Goal: Information Seeking & Learning: Find specific fact

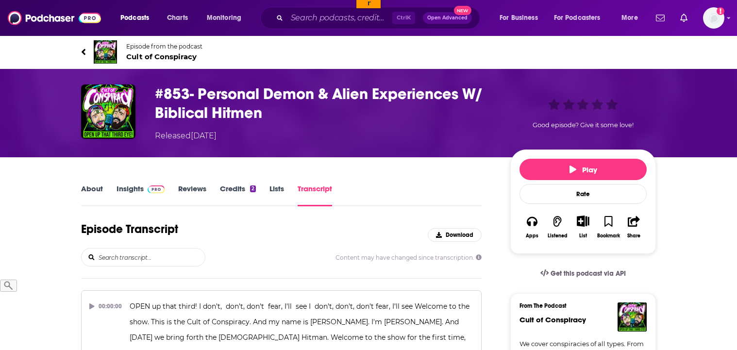
click at [158, 259] on input "search" at bounding box center [151, 257] width 107 height 17
type input "P"
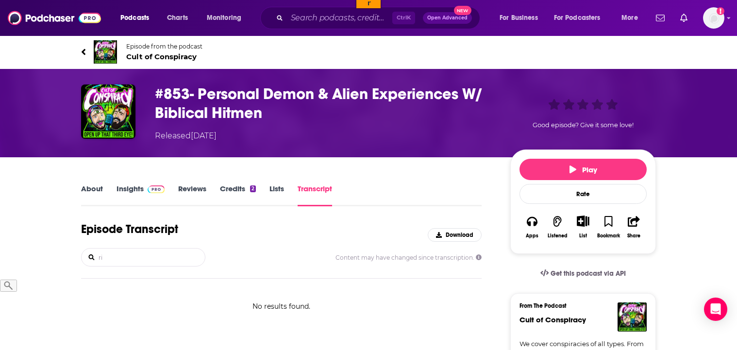
type input "r"
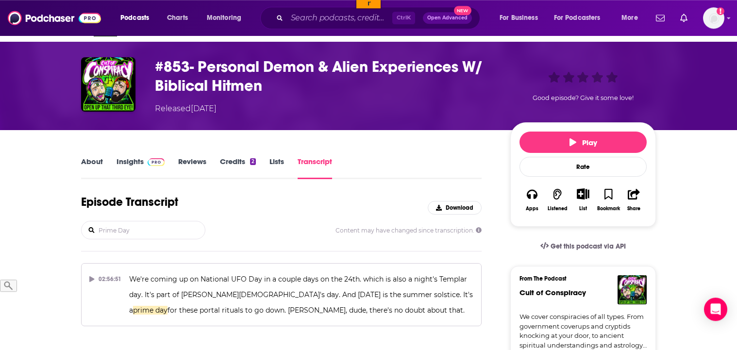
scroll to position [50, 0]
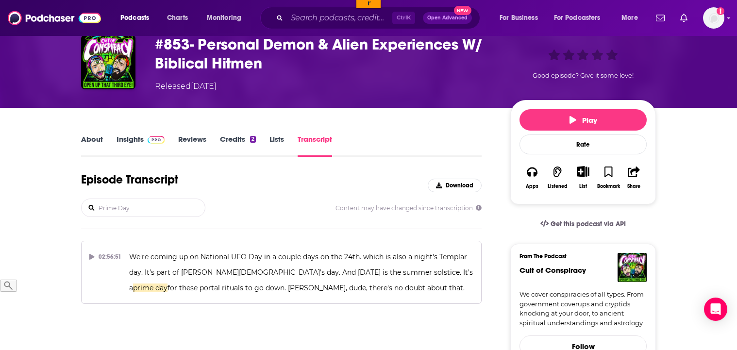
type input "Prime Day"
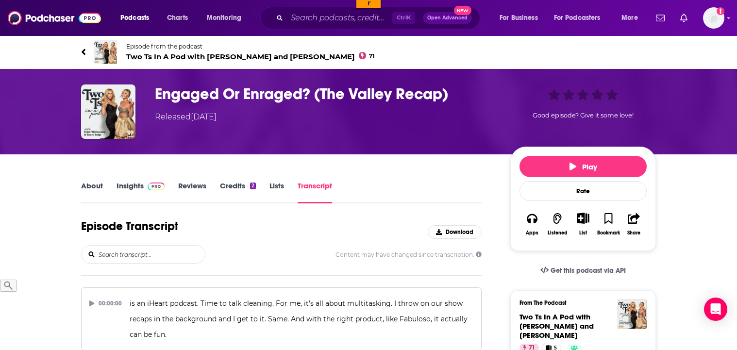
click at [136, 252] on input "search" at bounding box center [151, 254] width 107 height 17
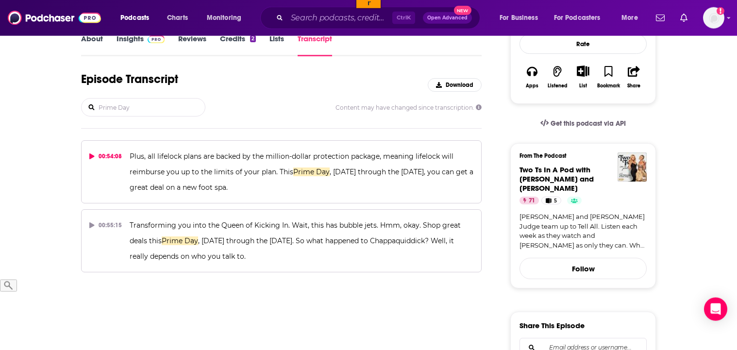
scroll to position [149, 0]
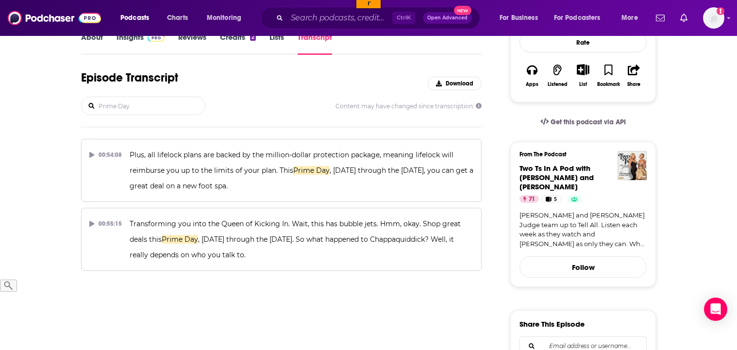
type input "Prime Day"
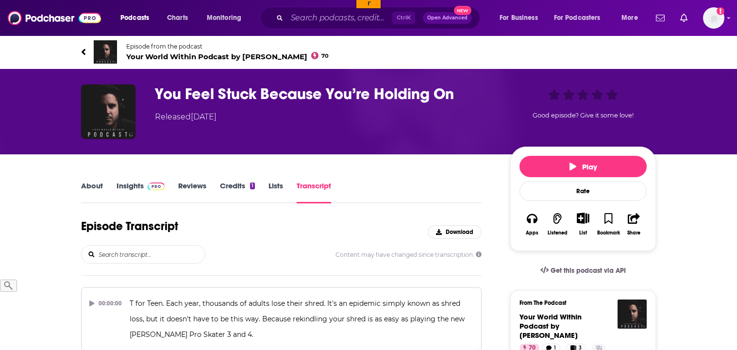
click at [139, 259] on input "search" at bounding box center [151, 254] width 107 height 17
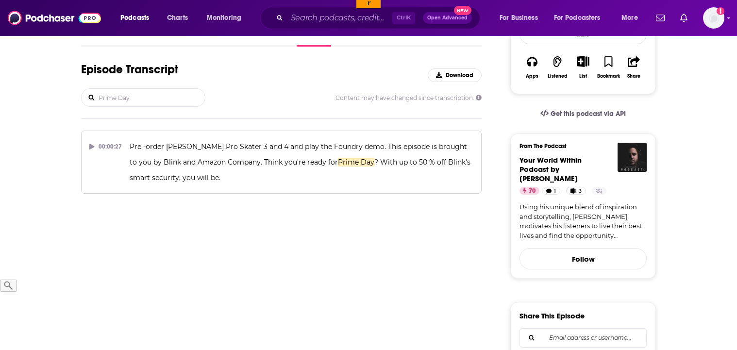
scroll to position [248, 0]
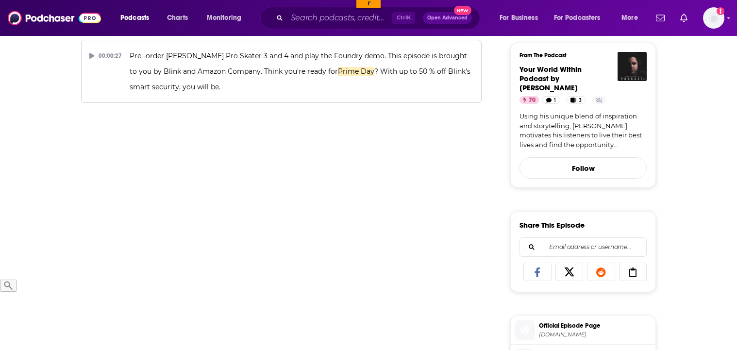
type input "Prime Day"
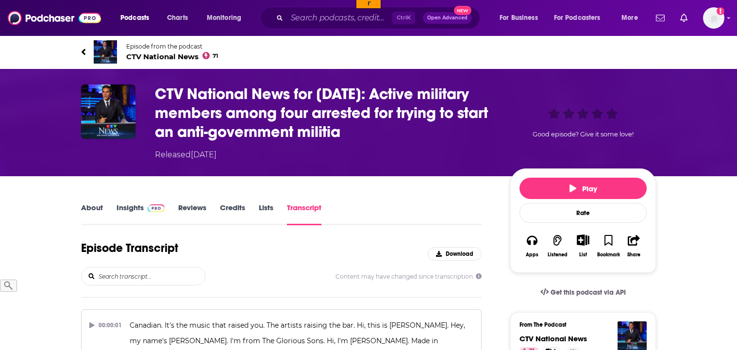
click at [126, 278] on input "search" at bounding box center [151, 276] width 107 height 17
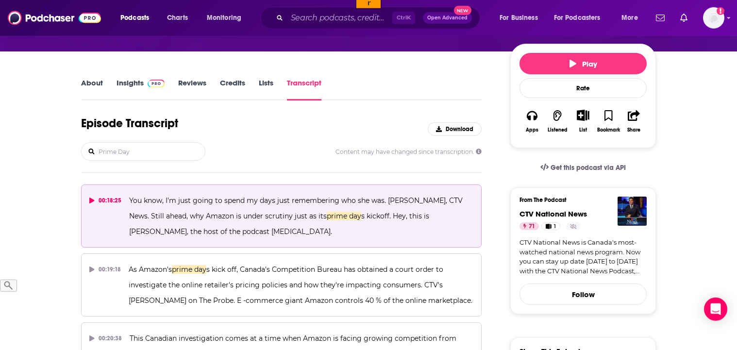
scroll to position [149, 0]
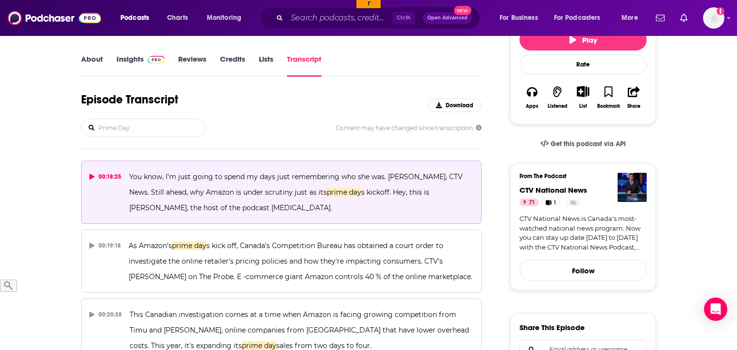
type input "Prime Day"
click at [245, 210] on p "You know, I'm just going to spend my days just remembering who she was. Shannon…" at bounding box center [301, 192] width 344 height 47
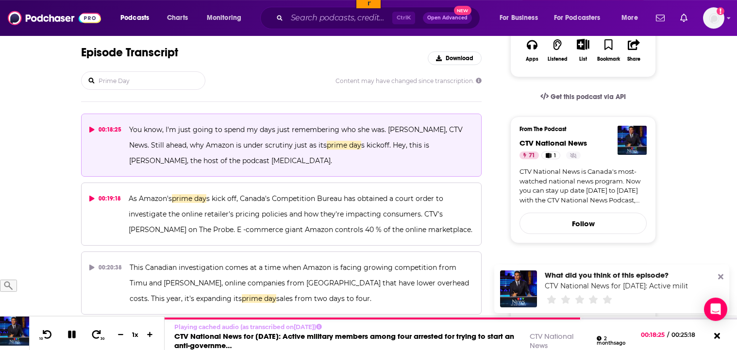
scroll to position [198, 0]
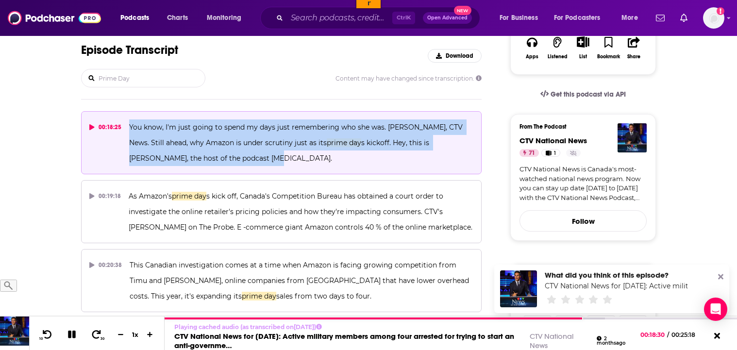
drag, startPoint x: 262, startPoint y: 158, endPoint x: 129, endPoint y: 123, distance: 137.2
click at [129, 123] on p "You know, I'm just going to spend my days just remembering who she was. Shannon…" at bounding box center [301, 142] width 344 height 47
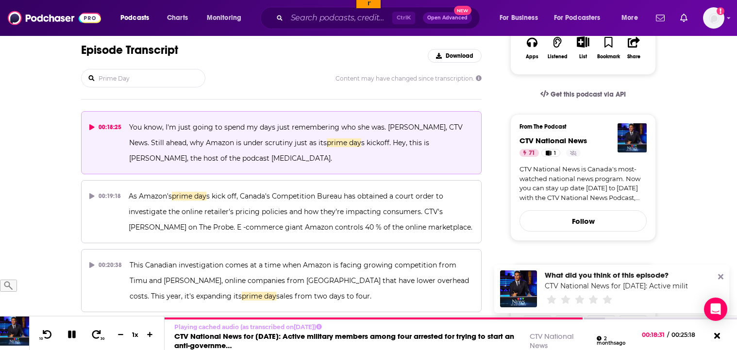
click at [400, 165] on p "You know, I'm just going to spend my days just remembering who she was. Shannon…" at bounding box center [301, 142] width 344 height 47
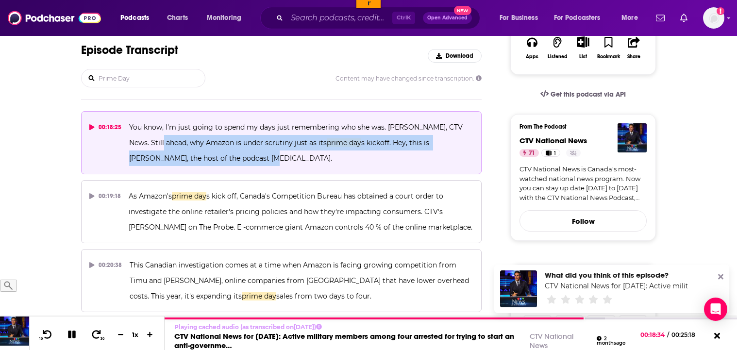
drag, startPoint x: 153, startPoint y: 143, endPoint x: 232, endPoint y: 155, distance: 79.7
click at [232, 155] on span "You know, I'm just going to spend my days just remembering who she was. Shannon…" at bounding box center [297, 143] width 336 height 40
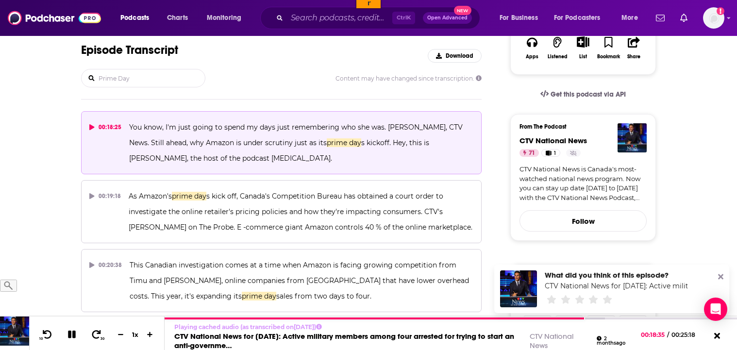
click at [241, 166] on p "You know, I'm just going to spend my days just remembering who she was. Shannon…" at bounding box center [301, 142] width 344 height 47
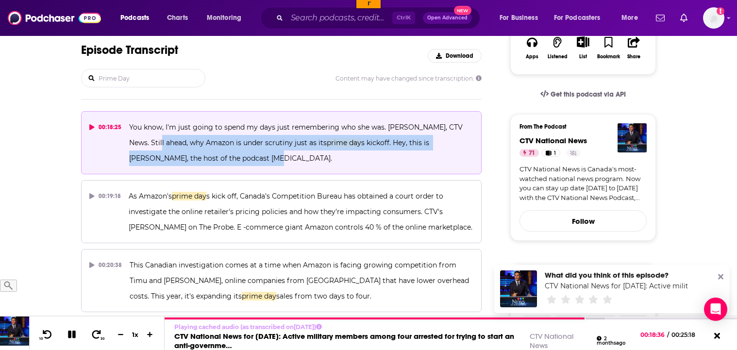
drag, startPoint x: 244, startPoint y: 158, endPoint x: 152, endPoint y: 141, distance: 93.8
click at [152, 141] on p "You know, I'm just going to spend my days just remembering who she was. Shannon…" at bounding box center [301, 142] width 344 height 47
copy span "Still ahead, why Amazon is under scrutiny just as its prime day s kickoff. Hey,…"
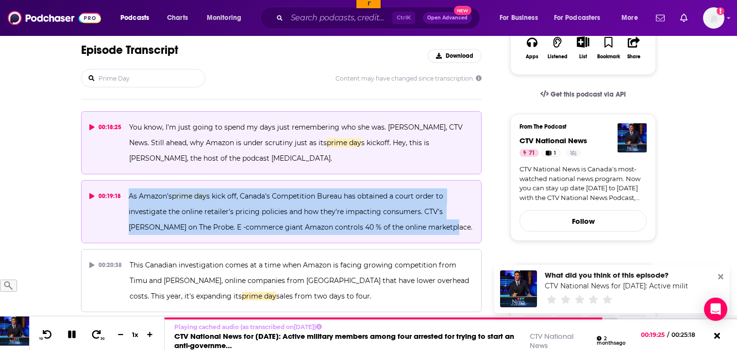
drag, startPoint x: 130, startPoint y: 196, endPoint x: 425, endPoint y: 225, distance: 296.3
click at [425, 225] on p "As Amazon's prime day s kick off, Canada's Competition Bureau has obtained a co…" at bounding box center [301, 211] width 345 height 47
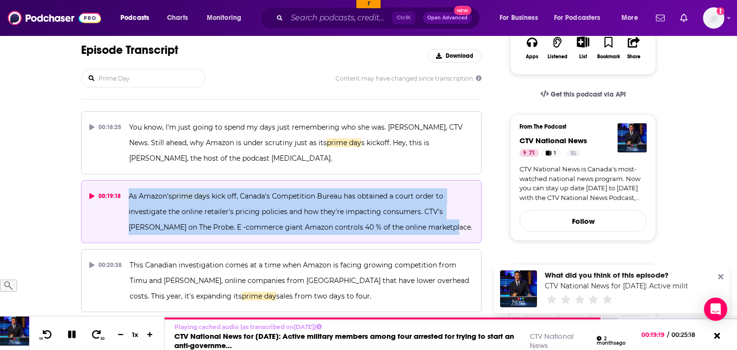
copy span "As Amazon's prime day s kick off, Canada's Competition Bureau has obtained a co…"
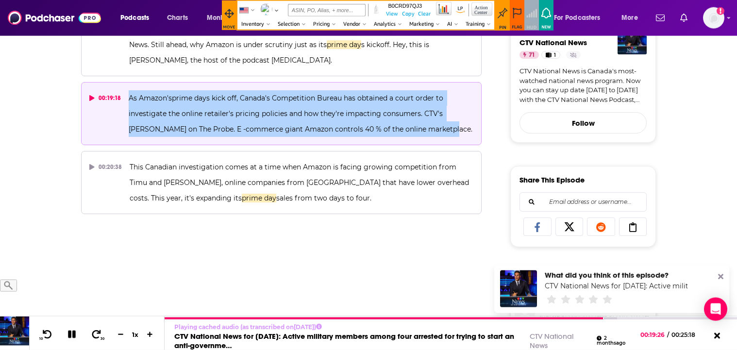
scroll to position [297, 0]
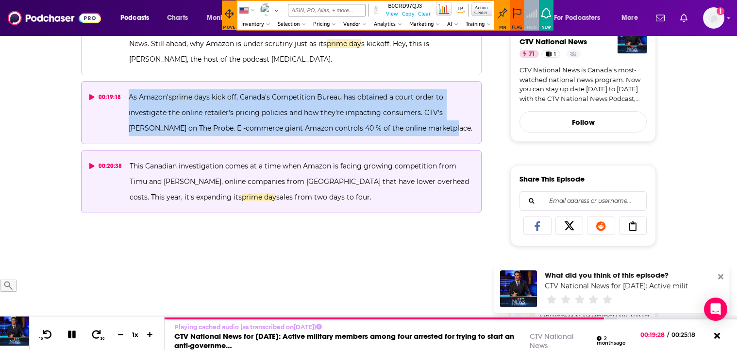
drag, startPoint x: 265, startPoint y: 199, endPoint x: 130, endPoint y: 164, distance: 139.6
click at [130, 164] on p "This Canadian investigation comes at a time when Amazon is facing growing compe…" at bounding box center [302, 181] width 344 height 47
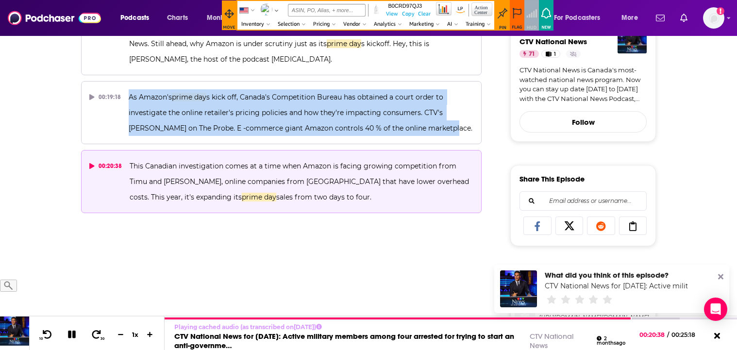
copy span "This Canadian investigation comes at a time when Amazon is facing growing compe…"
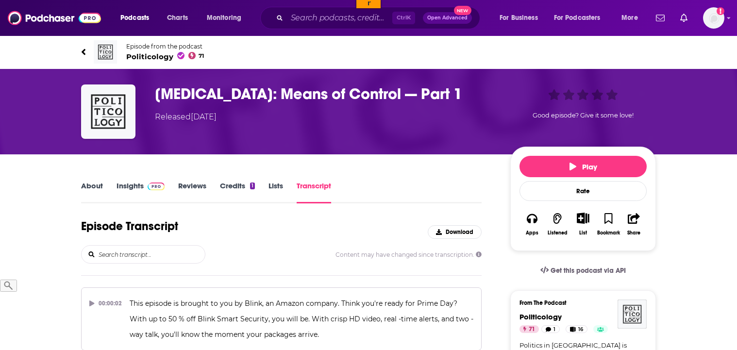
click at [128, 252] on input "search" at bounding box center [151, 254] width 107 height 17
type input "Prime day"
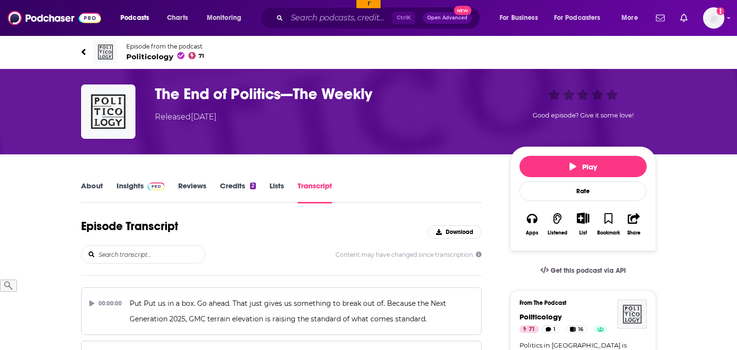
click at [126, 257] on input "search" at bounding box center [151, 254] width 107 height 17
type input "Prime Day"
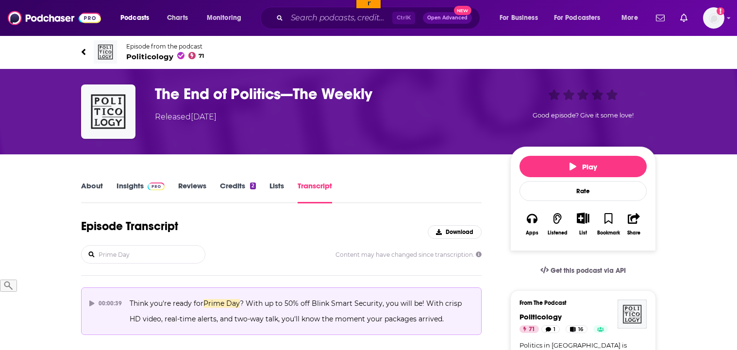
scroll to position [198, 0]
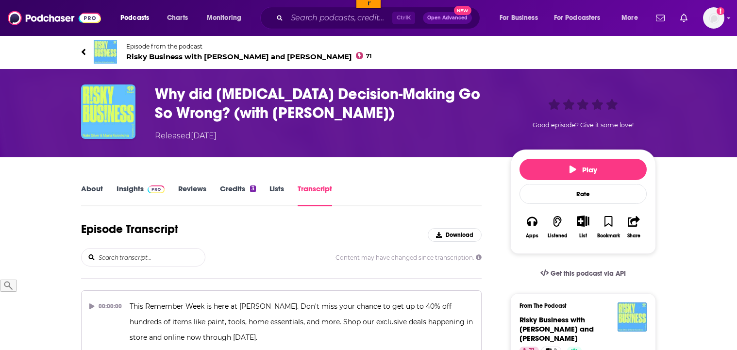
click at [126, 249] on input "search" at bounding box center [151, 257] width 107 height 17
click at [130, 254] on input "search" at bounding box center [151, 257] width 107 height 17
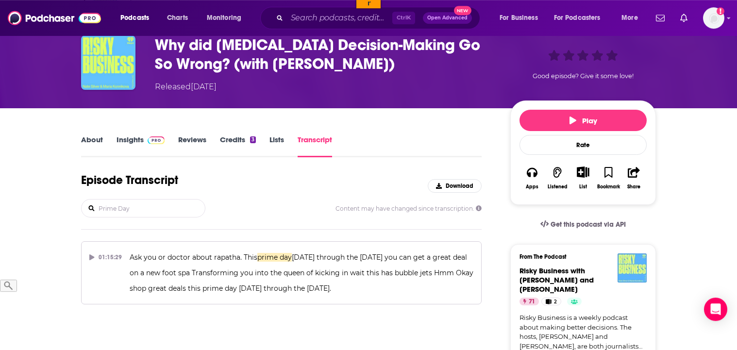
scroll to position [50, 0]
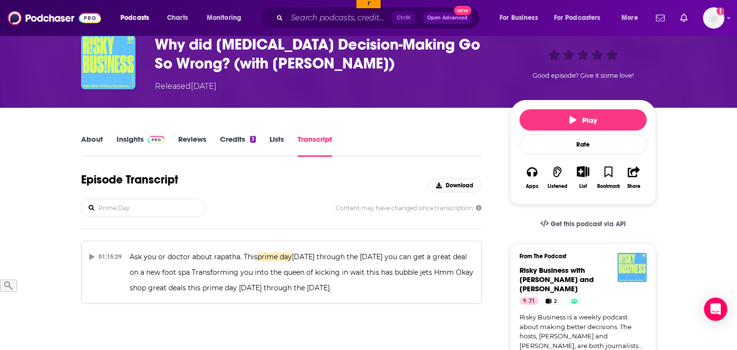
type input "Prime Day"
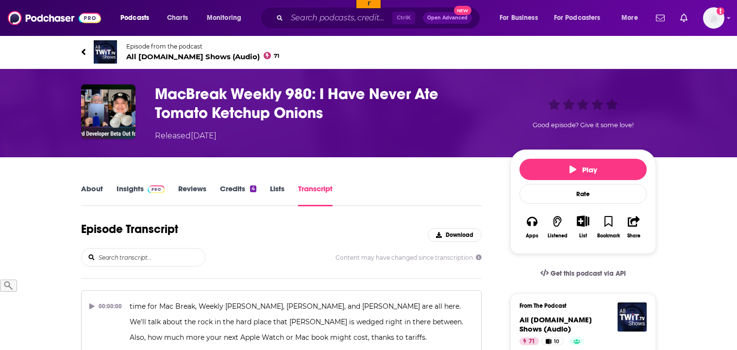
scroll to position [99, 0]
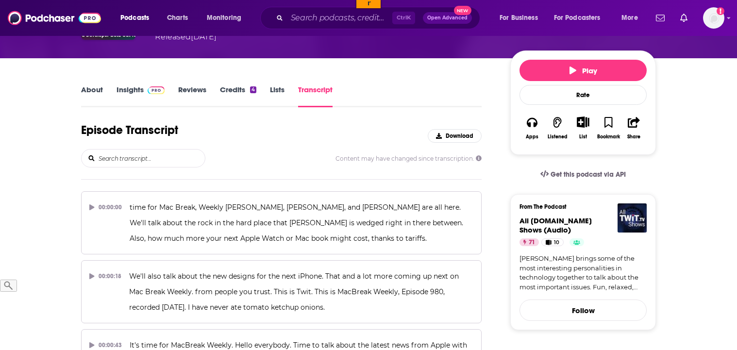
click at [141, 156] on input "search" at bounding box center [151, 158] width 107 height 17
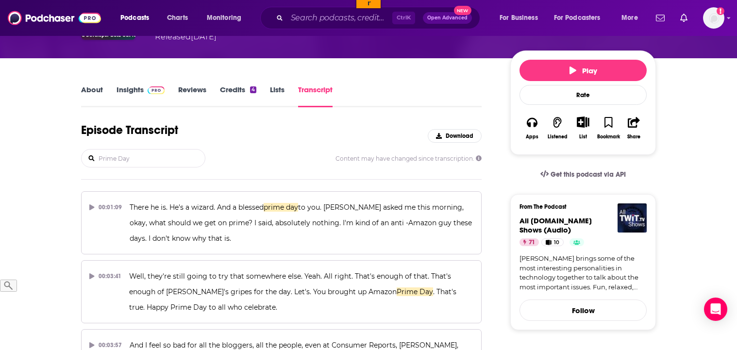
type input "Prime Day"
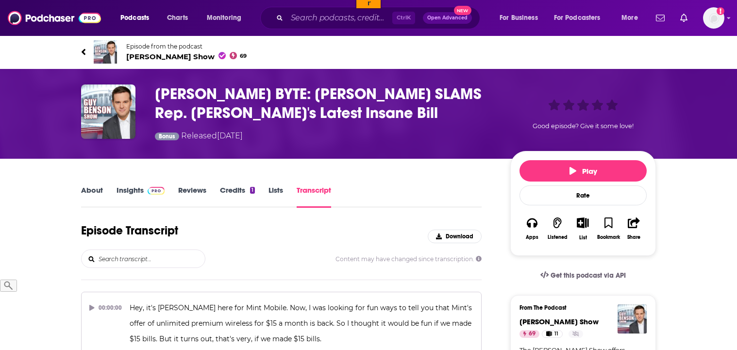
click at [130, 258] on input "search" at bounding box center [151, 258] width 107 height 17
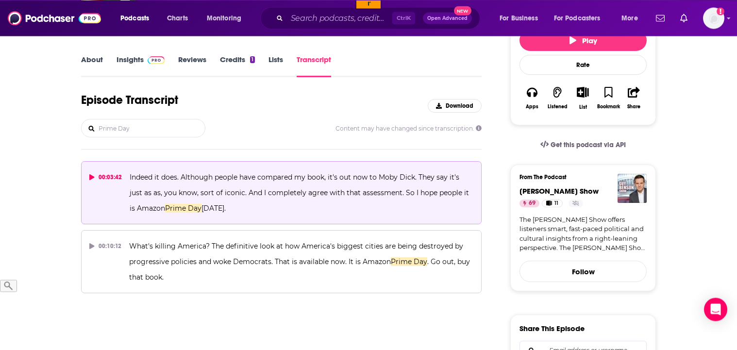
scroll to position [149, 0]
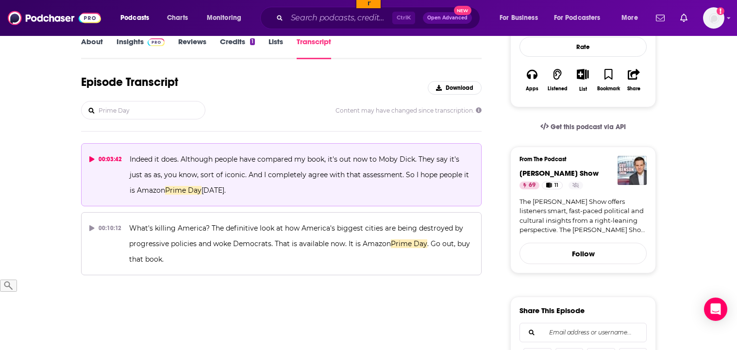
type input "Prime Day"
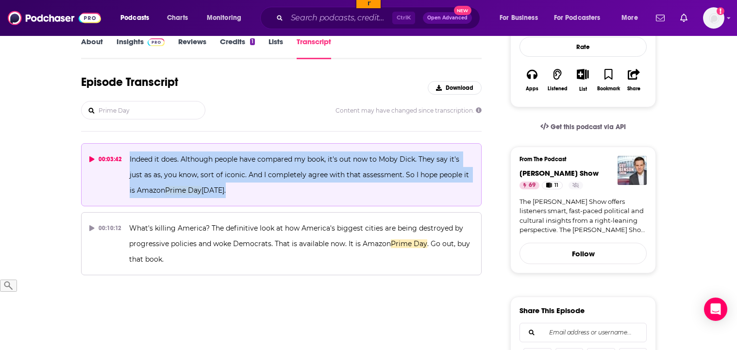
drag, startPoint x: 254, startPoint y: 191, endPoint x: 128, endPoint y: 160, distance: 129.9
click at [128, 160] on button "00:03:42 Indeed it does. Although people have compared my book, it's out now to…" at bounding box center [281, 174] width 401 height 63
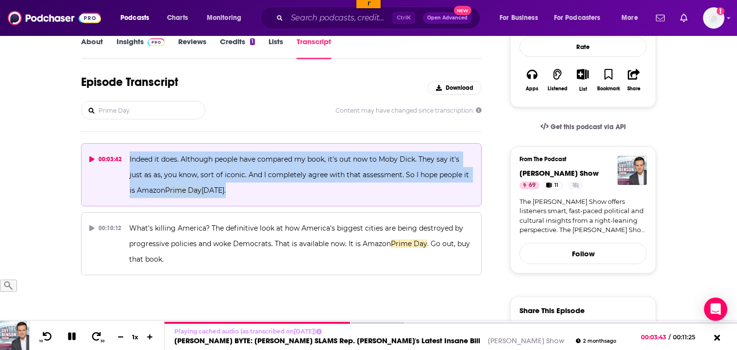
copy span "Indeed it does. Although people have compared my book, it's out now to Moby Dic…"
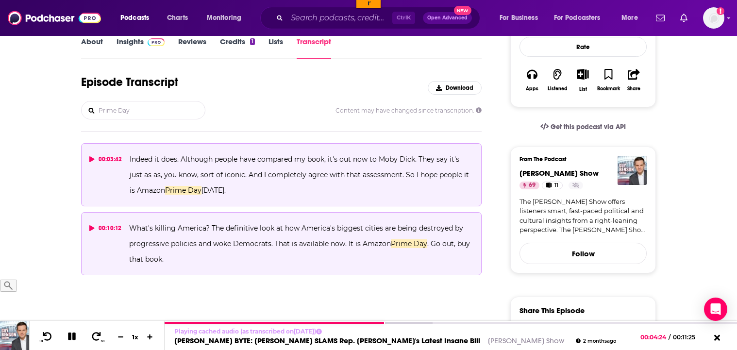
click at [241, 267] on p "What's killing America? The definitive look at how America's biggest cities are…" at bounding box center [301, 243] width 344 height 47
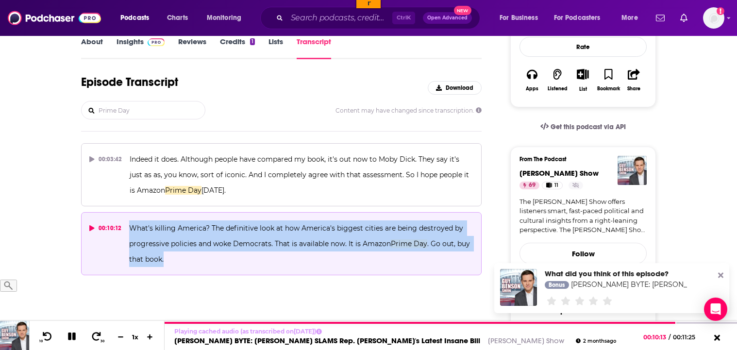
drag, startPoint x: 226, startPoint y: 268, endPoint x: 124, endPoint y: 225, distance: 110.4
click at [124, 225] on button "00:10:12 What's killing America? The definitive look at how America's biggest c…" at bounding box center [281, 243] width 401 height 63
copy button "What's killing America? The definitive look at how America's biggest cities are…"
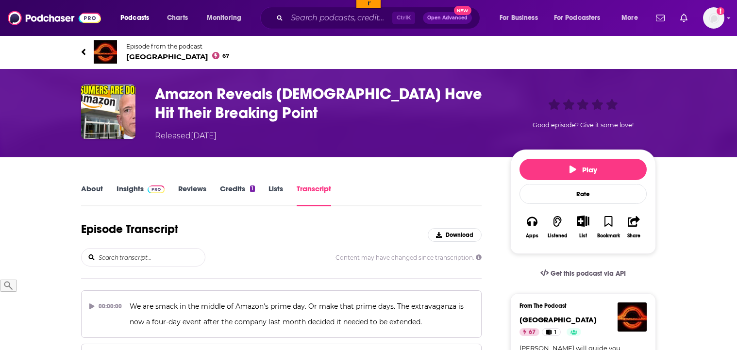
click at [118, 256] on input "search" at bounding box center [151, 257] width 107 height 17
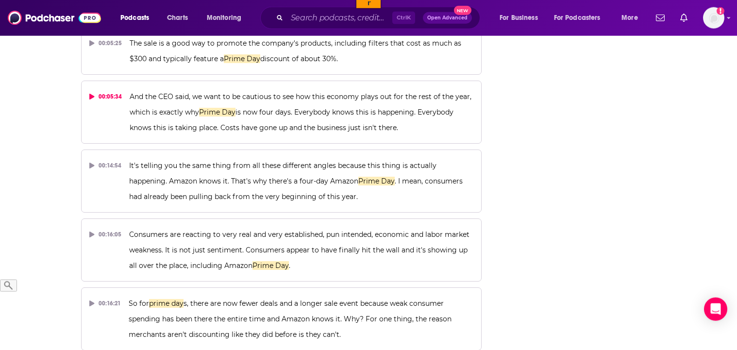
scroll to position [912, 0]
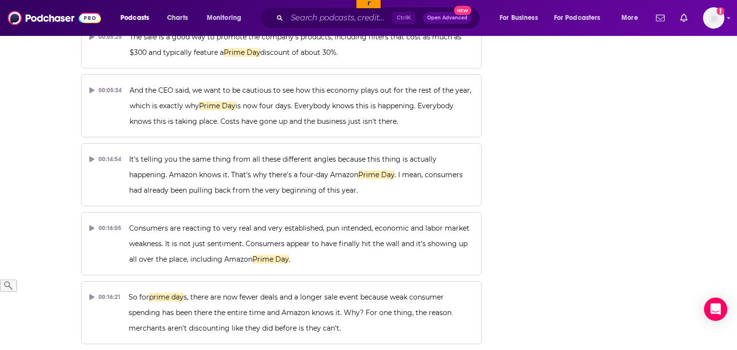
type input "Prime Day"
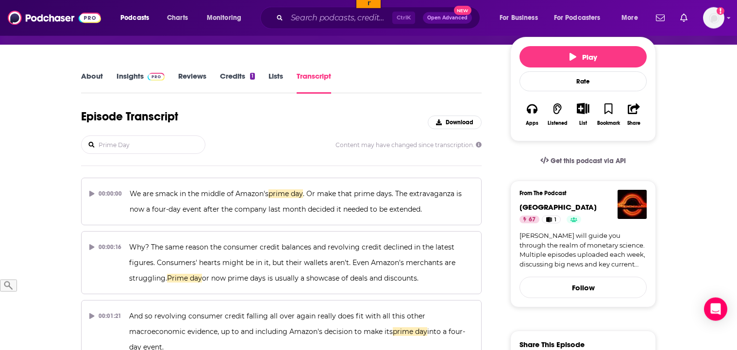
scroll to position [198, 0]
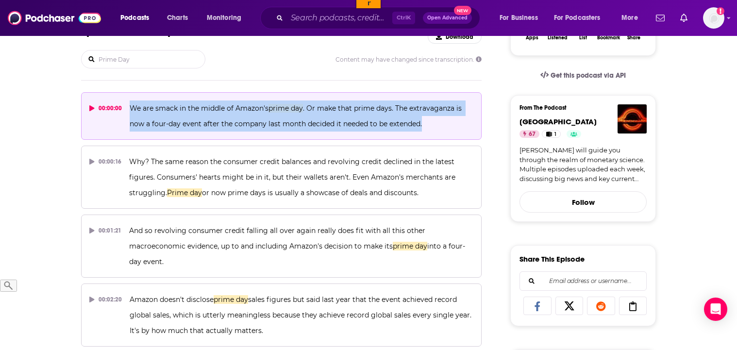
drag, startPoint x: 442, startPoint y: 126, endPoint x: 129, endPoint y: 113, distance: 313.5
click at [130, 113] on p "We are smack in the middle of Amazon's prime day . Or make that prime days. The…" at bounding box center [302, 116] width 344 height 31
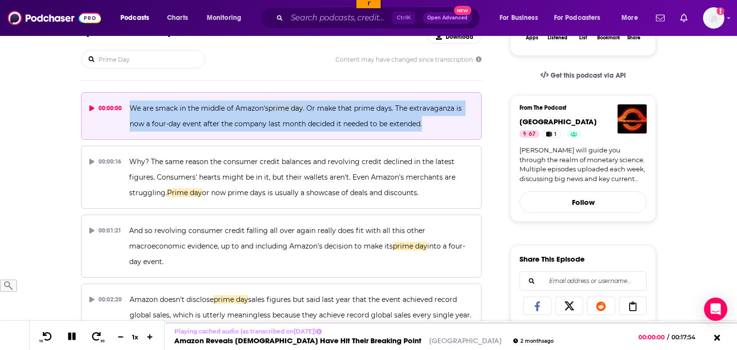
copy span "We are smack in the middle of Amazon's prime day . Or make that prime days. The…"
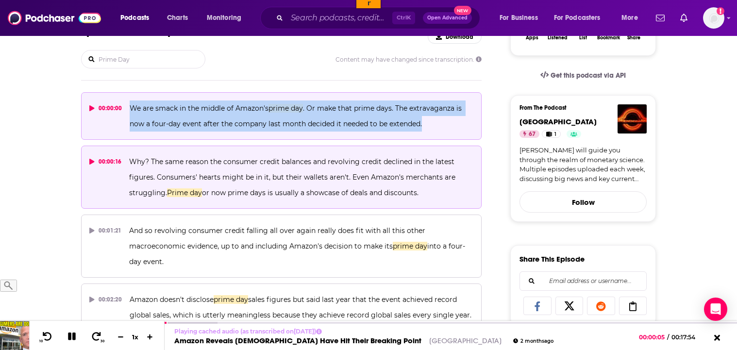
drag, startPoint x: 426, startPoint y: 192, endPoint x: 118, endPoint y: 150, distance: 310.8
click at [118, 150] on button "00:00:16 Why? The same reason the consumer credit balances and revolving credit…" at bounding box center [281, 177] width 401 height 63
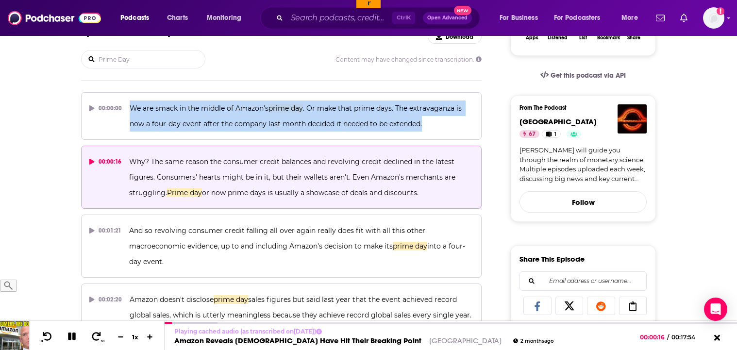
click at [425, 195] on p "Why? The same reason the consumer credit balances and revolving credit declined…" at bounding box center [301, 177] width 344 height 47
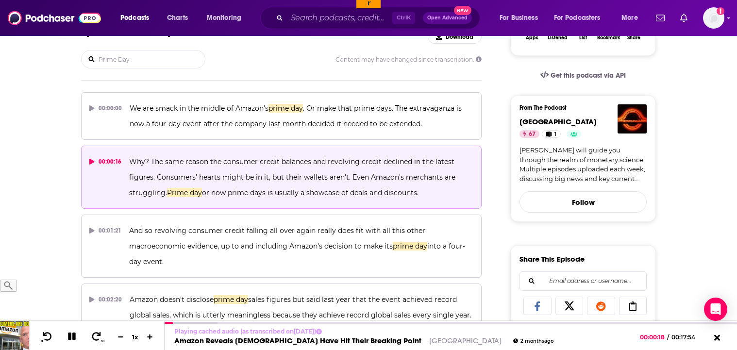
drag, startPoint x: 437, startPoint y: 197, endPoint x: 130, endPoint y: 161, distance: 309.0
click at [130, 161] on p "Why? The same reason the consumer credit balances and revolving credit declined…" at bounding box center [301, 177] width 344 height 47
copy span "Why? The same reason the consumer credit balances and revolving credit declined…"
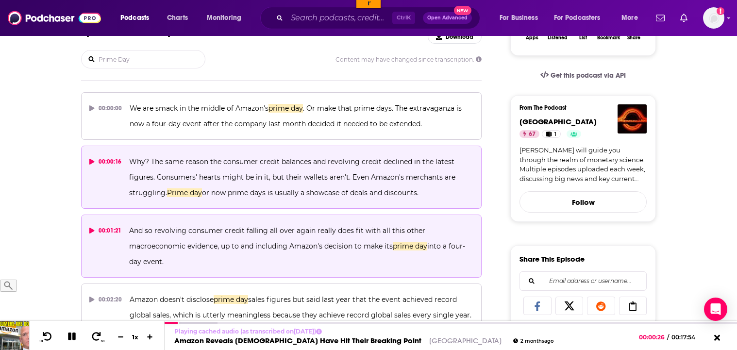
drag, startPoint x: 195, startPoint y: 259, endPoint x: 128, endPoint y: 233, distance: 72.4
click at [128, 233] on button "00:01:21 And so revolving consumer credit falling all over again really does fi…" at bounding box center [281, 246] width 401 height 63
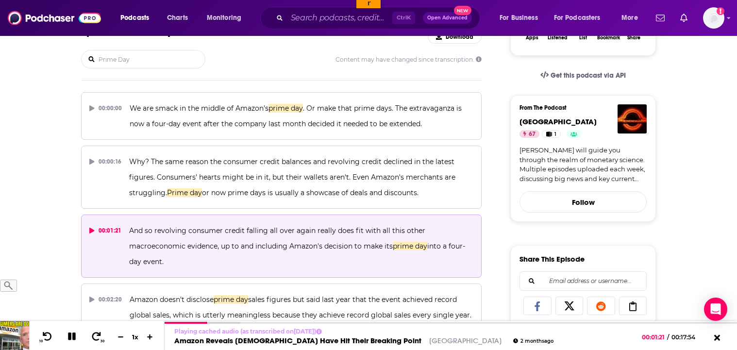
copy span "And so revolving consumer credit falling all over again really does fit with al…"
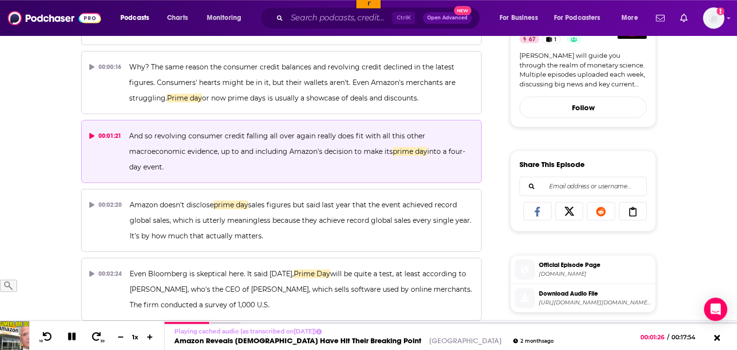
scroll to position [297, 0]
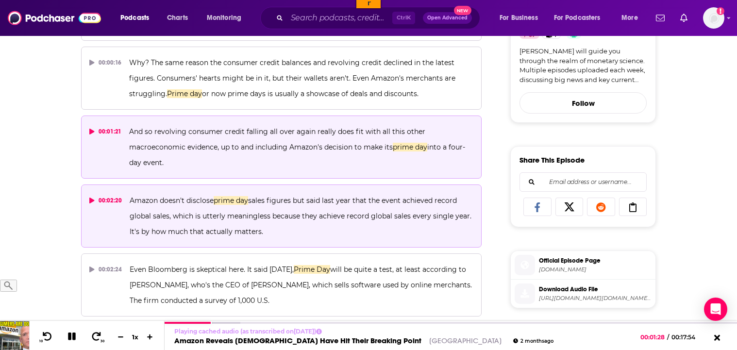
drag, startPoint x: 264, startPoint y: 235, endPoint x: 128, endPoint y: 205, distance: 139.2
click at [128, 205] on button "00:02:20 Amazon doesn't disclose prime day sales figures but said last year tha…" at bounding box center [281, 216] width 401 height 63
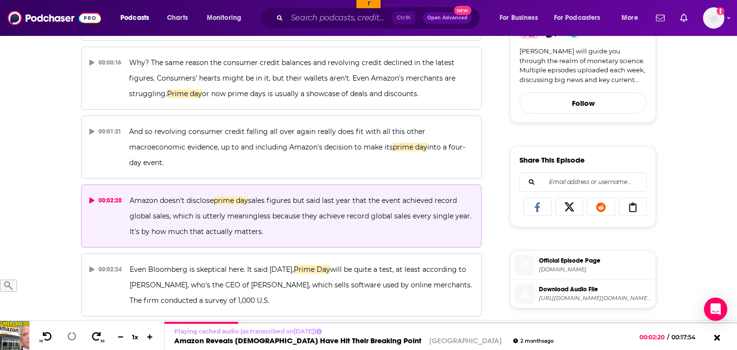
copy span "Amazon doesn't disclose prime day sales figures but said last year that the eve…"
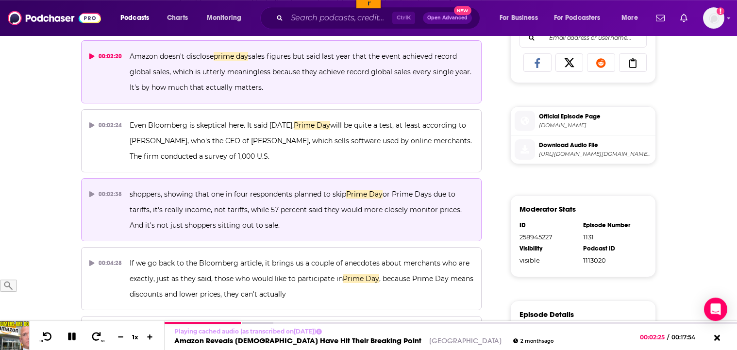
scroll to position [446, 0]
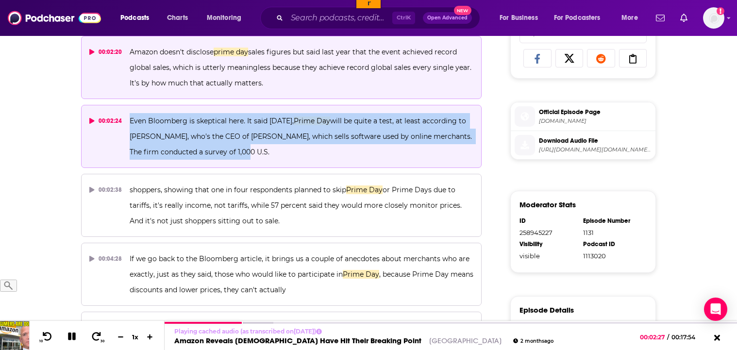
drag, startPoint x: 244, startPoint y: 155, endPoint x: 129, endPoint y: 121, distance: 119.5
click at [130, 121] on p "Even Bloomberg is skeptical here. It said yesterday, Prime Day will be quite a …" at bounding box center [302, 136] width 344 height 47
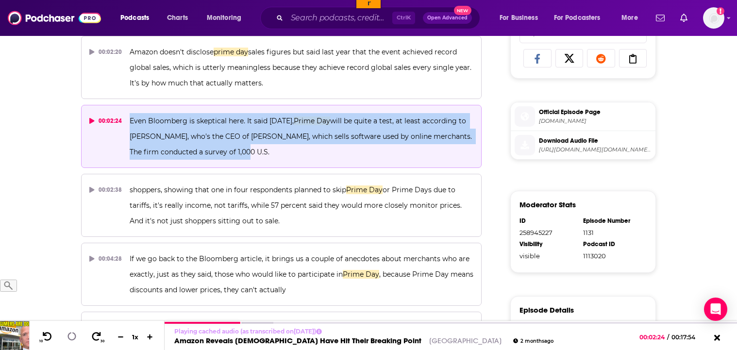
copy span "Even Bloomberg is skeptical here. It said yesterday, Prime Day will be quite a …"
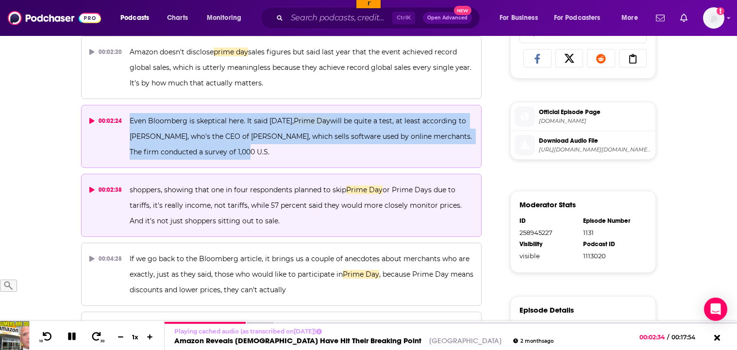
drag, startPoint x: 271, startPoint y: 219, endPoint x: 129, endPoint y: 186, distance: 145.9
click at [130, 186] on p "shoppers, showing that one in four respondents planned to skip Prime Day or Pri…" at bounding box center [302, 205] width 344 height 47
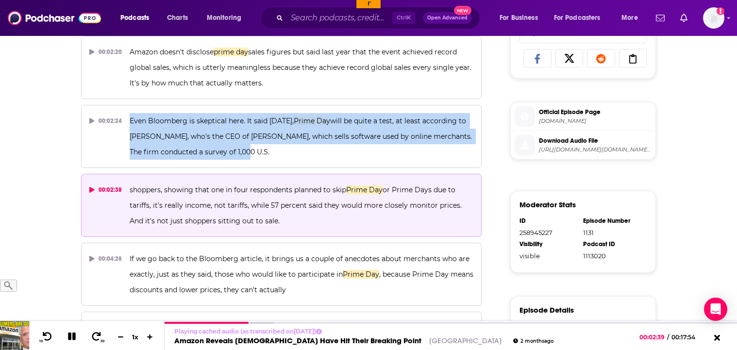
copy span "shoppers, showing that one in four respondents planned to skip Prime Day or Pri…"
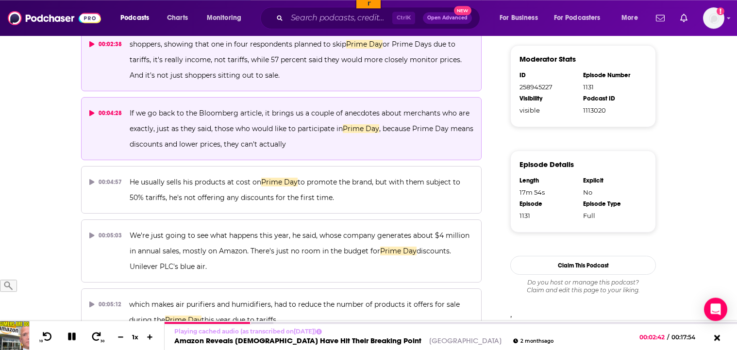
scroll to position [594, 0]
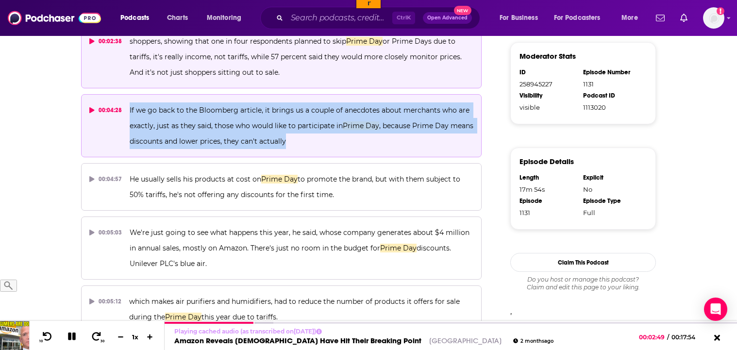
drag, startPoint x: 294, startPoint y: 140, endPoint x: 125, endPoint y: 109, distance: 171.4
click at [125, 109] on button "00:04:28 If we go back to the Bloomberg article, it brings us a couple of anecd…" at bounding box center [281, 125] width 401 height 63
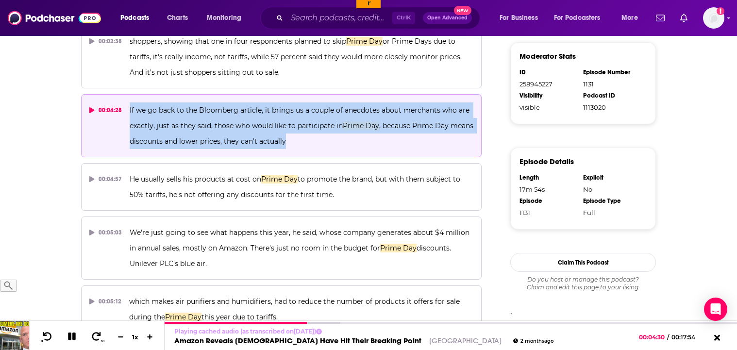
copy span "If we go back to the Bloomberg article, it brings us a couple of anecdotes abou…"
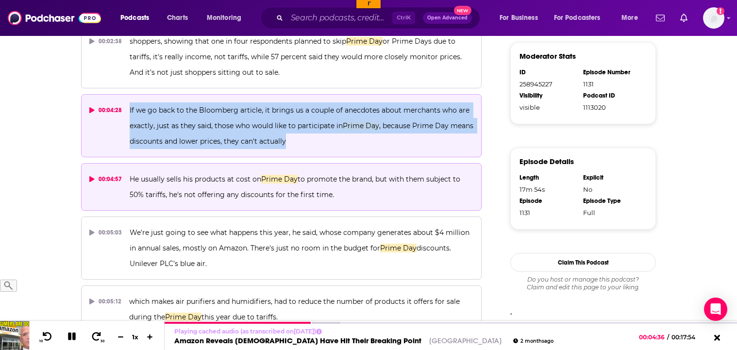
drag, startPoint x: 332, startPoint y: 196, endPoint x: 130, endPoint y: 180, distance: 203.2
click at [130, 180] on p "He usually sells his products at cost on Prime Day to promote the brand, but wi…" at bounding box center [302, 186] width 344 height 31
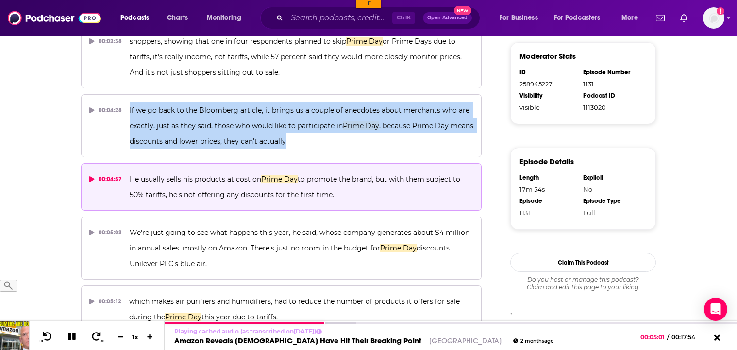
copy span "He usually sells his products at cost on Prime Day to promote the brand, but wi…"
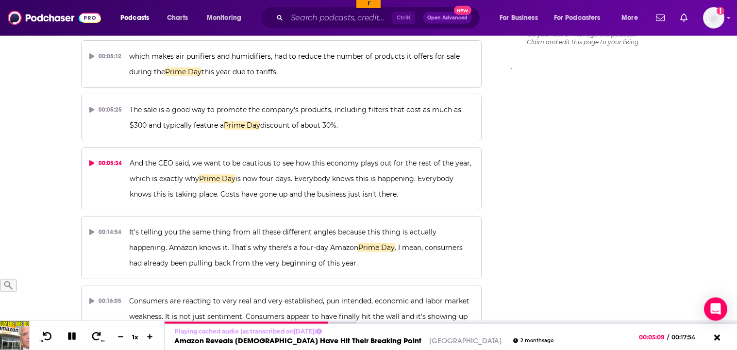
scroll to position [842, 0]
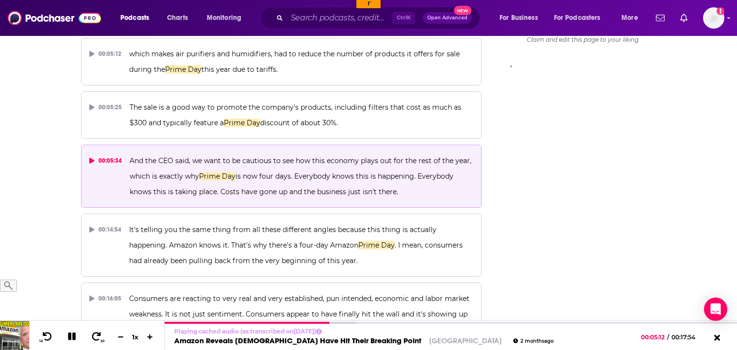
drag, startPoint x: 405, startPoint y: 197, endPoint x: 133, endPoint y: 165, distance: 273.8
click at [133, 165] on p "And the CEO said, we want to be cautious to see how this economy plays out for …" at bounding box center [302, 176] width 344 height 47
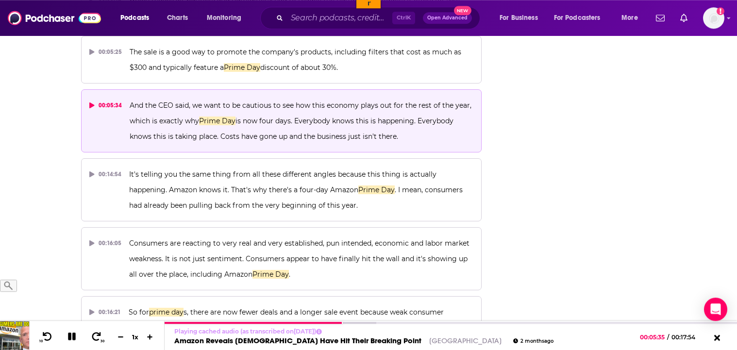
scroll to position [912, 0]
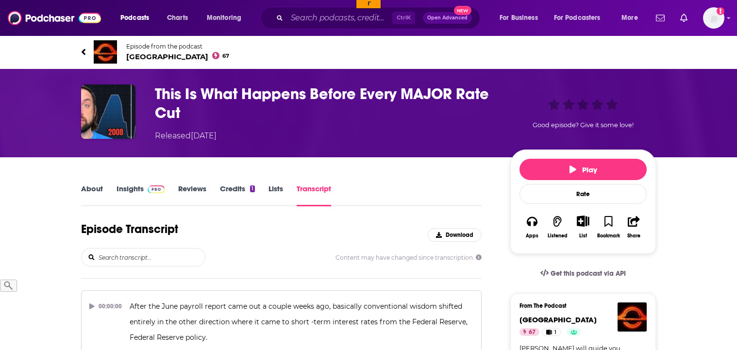
click at [113, 260] on input "search" at bounding box center [151, 257] width 107 height 17
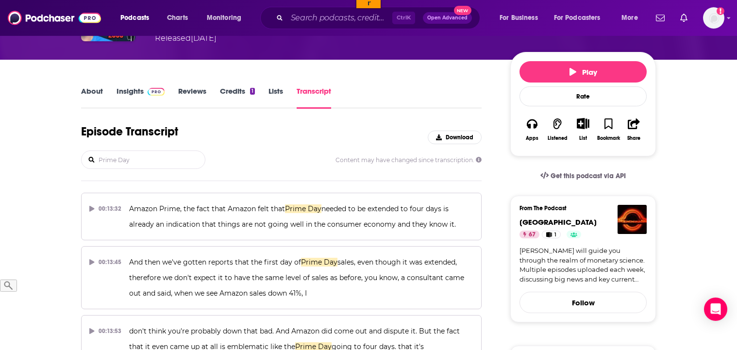
scroll to position [99, 0]
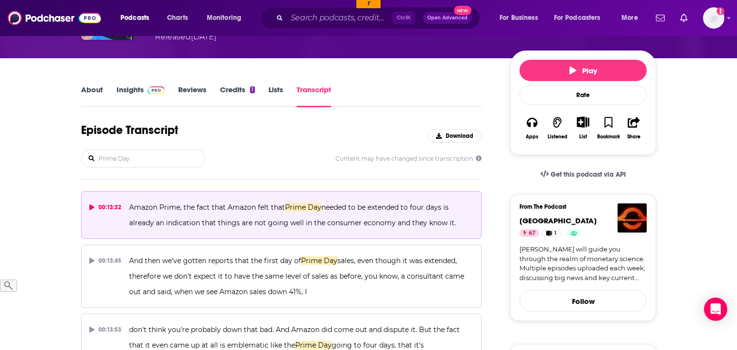
type input "Prime Day"
click at [463, 222] on p "Amazon Prime, the fact that Amazon felt that Prime Day needed to be extended to…" at bounding box center [301, 215] width 344 height 31
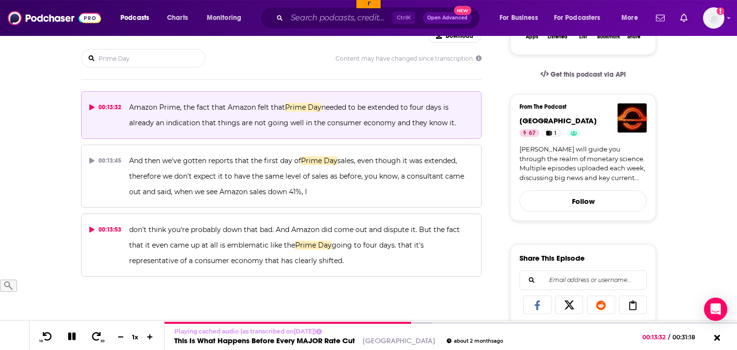
scroll to position [198, 0]
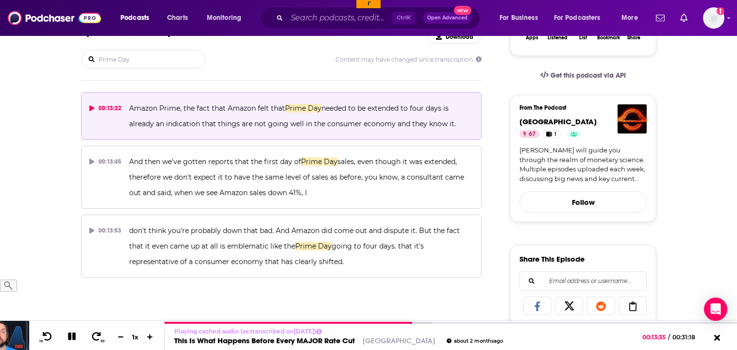
drag, startPoint x: 460, startPoint y: 125, endPoint x: 127, endPoint y: 112, distance: 333.4
click at [127, 112] on button "00:13:32 Amazon Prime, the fact that Amazon felt that Prime Day needed to be ex…" at bounding box center [281, 116] width 401 height 48
copy span "Amazon Prime, the fact that Amazon felt that Prime Day needed to be extended to…"
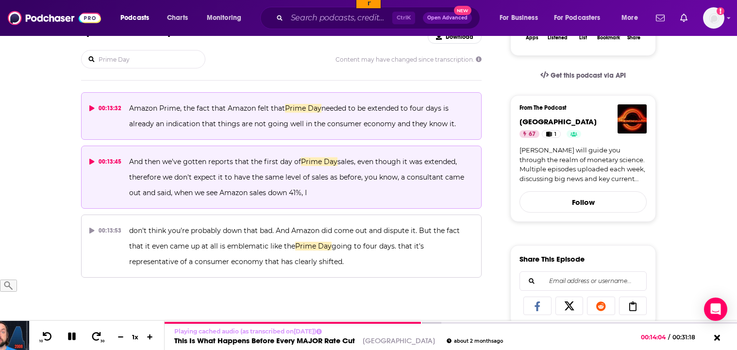
drag, startPoint x: 334, startPoint y: 190, endPoint x: 126, endPoint y: 162, distance: 209.8
click at [126, 162] on button "00:13:45 And then we've gotten reports that the first day of Prime Day sales, e…" at bounding box center [281, 177] width 401 height 63
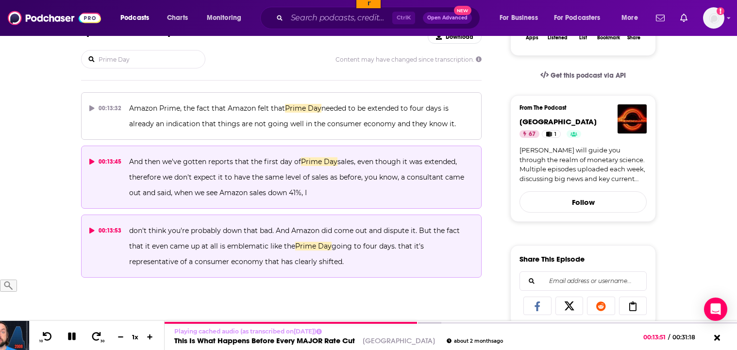
drag, startPoint x: 382, startPoint y: 266, endPoint x: 128, endPoint y: 228, distance: 256.7
click at [128, 228] on button "00:13:53 don't think you're probably down that bad. And Amazon did come out and…" at bounding box center [281, 246] width 401 height 63
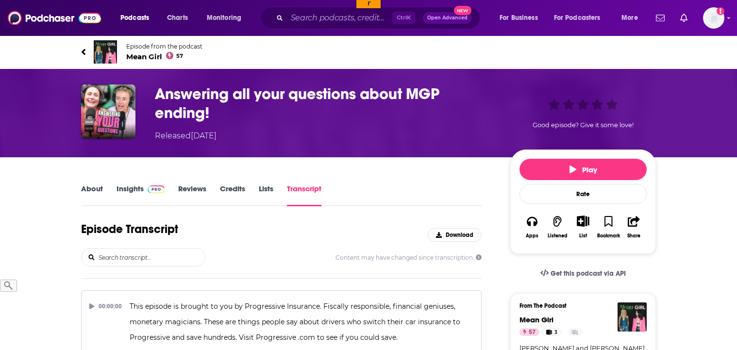
click at [131, 260] on input "search" at bounding box center [151, 257] width 107 height 17
type input "Prime Day"
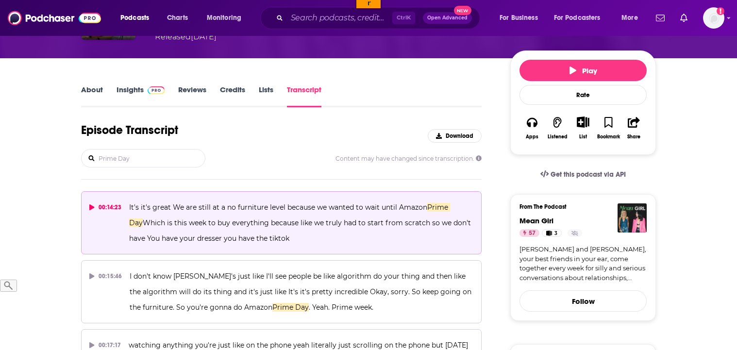
drag, startPoint x: 278, startPoint y: 236, endPoint x: 126, endPoint y: 208, distance: 154.4
click at [126, 208] on button "00:14:23 It's it's great We are still at a no furniture level because we wanted…" at bounding box center [281, 222] width 401 height 63
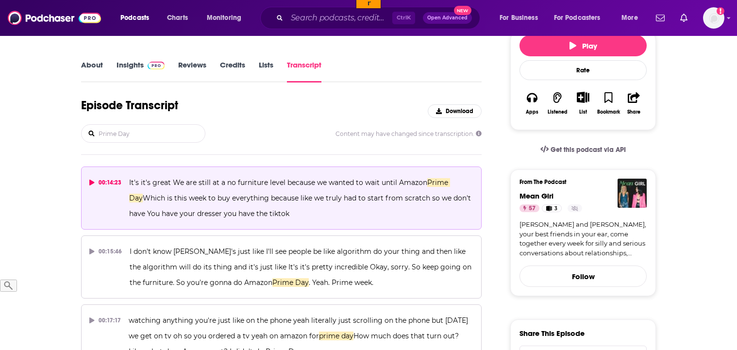
scroll to position [198, 0]
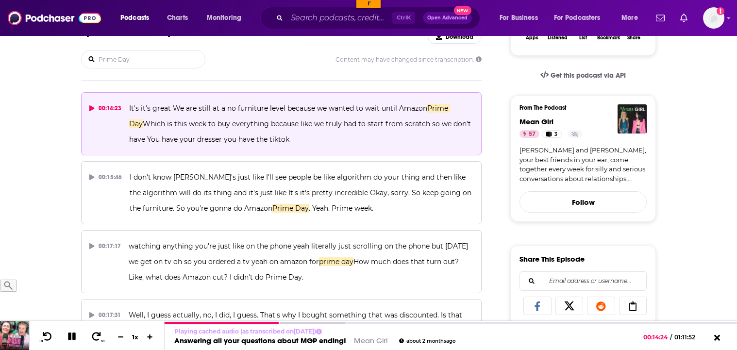
copy span "It's it's great We are still at a no furniture level because we wanted to wait …"
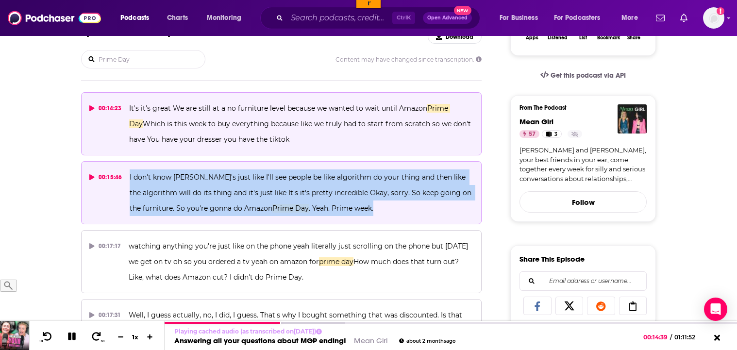
drag, startPoint x: 371, startPoint y: 208, endPoint x: 122, endPoint y: 177, distance: 250.6
click at [122, 177] on button "00:15:46 I don't know tiktok's just like I'll see people be like algorithm do y…" at bounding box center [281, 192] width 401 height 63
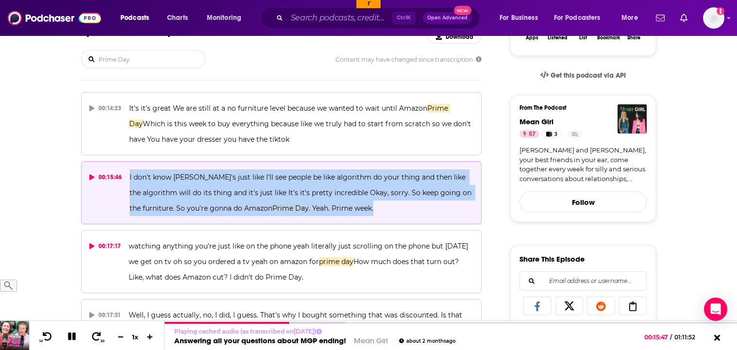
copy button "I don't know tiktok's just like I'll see people be like algorithm do your thing…"
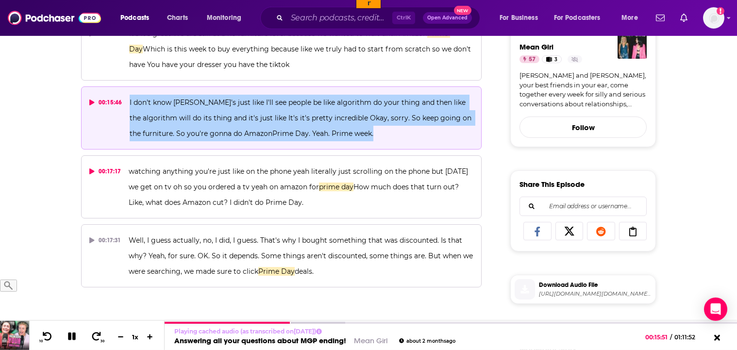
scroll to position [297, 0]
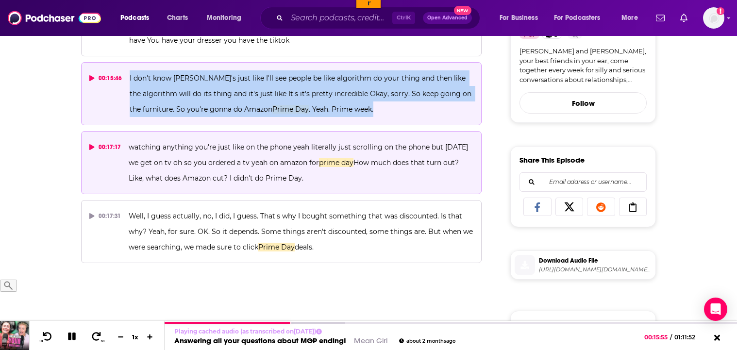
drag, startPoint x: 344, startPoint y: 180, endPoint x: 126, endPoint y: 150, distance: 220.5
click at [126, 150] on button "00:17:17 watching anything you're just like on the phone yeah literally just sc…" at bounding box center [281, 162] width 401 height 63
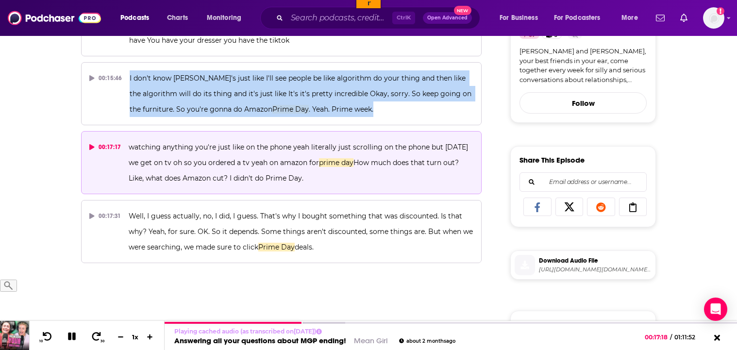
copy span "watching anything you're just like on the phone yeah literally just scrolling o…"
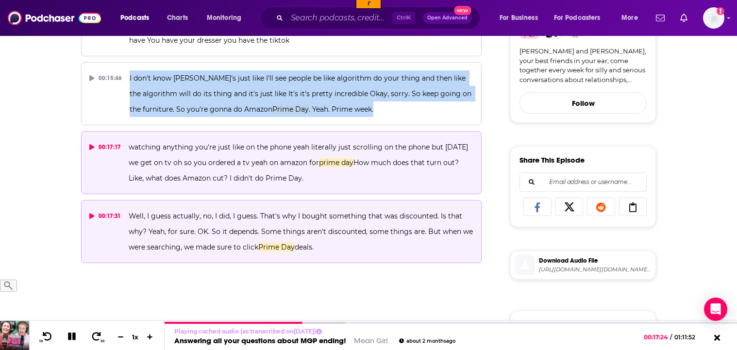
drag, startPoint x: 322, startPoint y: 251, endPoint x: 129, endPoint y: 218, distance: 195.5
click at [129, 218] on p "Well, I guess actually, no, I did, I guess. That's why I bought something that …" at bounding box center [301, 231] width 345 height 47
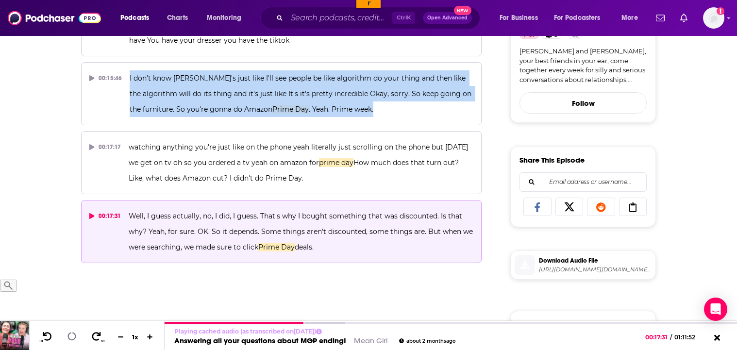
copy span "Well, I guess actually, no, I did, I guess. That's why I bought something that …"
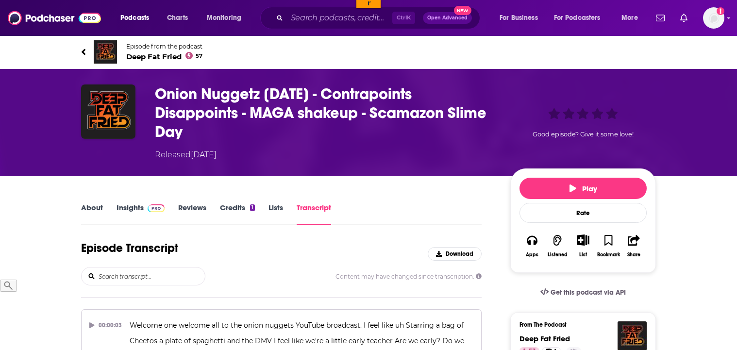
scroll to position [99, 0]
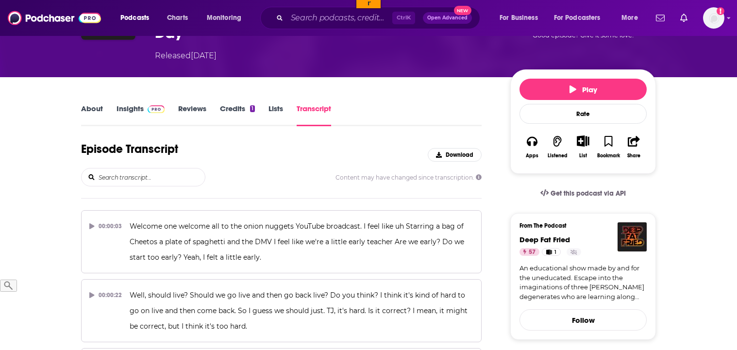
click at [113, 179] on input "search" at bounding box center [151, 177] width 107 height 17
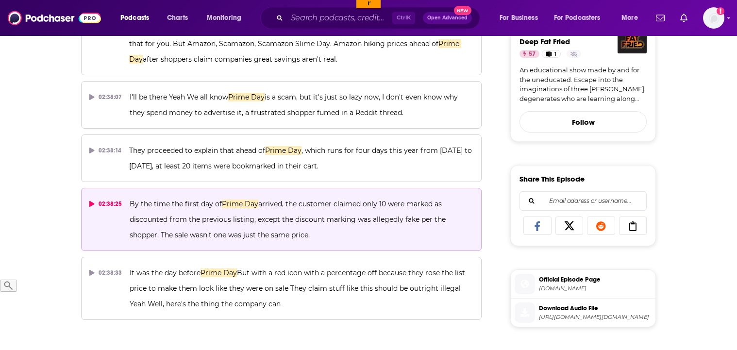
scroll to position [149, 0]
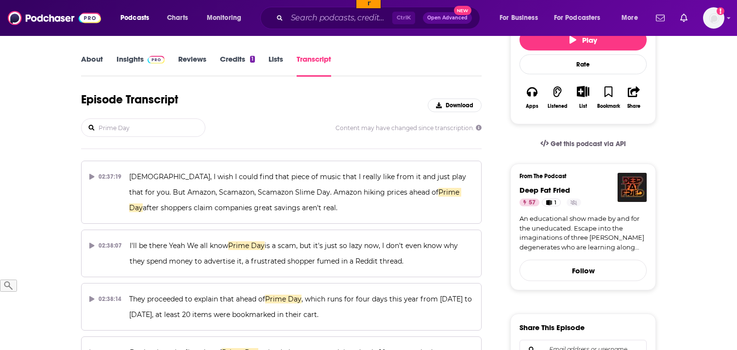
type input "Prime Day"
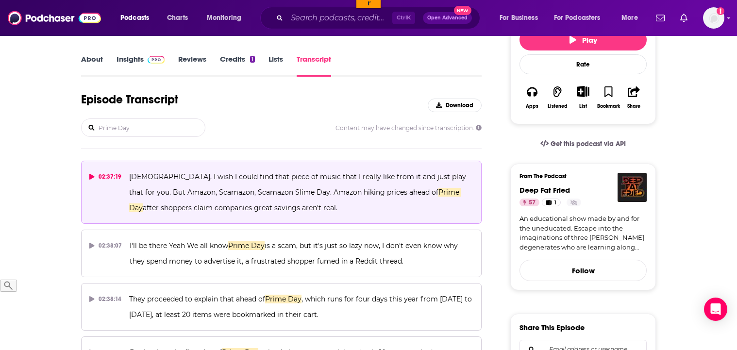
drag, startPoint x: 292, startPoint y: 209, endPoint x: 124, endPoint y: 177, distance: 171.1
click at [124, 177] on button "02:37:19 God, I wish I could find that piece of music that I really like from i…" at bounding box center [281, 192] width 401 height 63
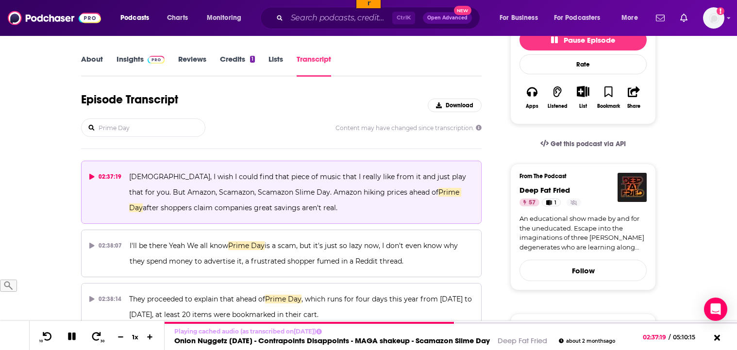
copy span "[DEMOGRAPHIC_DATA], I wish I could find that piece of music that I really like …"
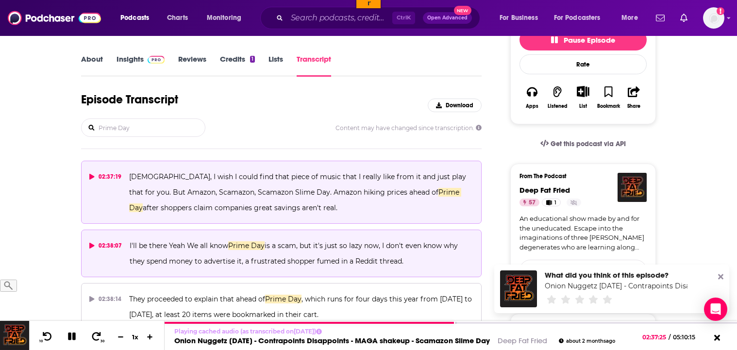
drag, startPoint x: 415, startPoint y: 261, endPoint x: 127, endPoint y: 245, distance: 288.0
click at [127, 245] on button "02:38:07 I'll be there Yeah We all know Prime Day is a scam, but it's just so l…" at bounding box center [281, 254] width 401 height 48
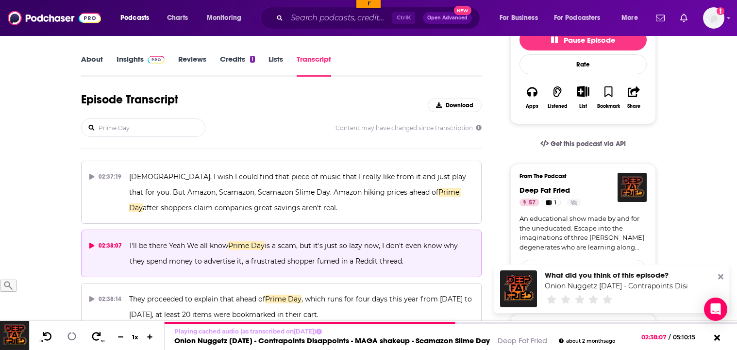
copy span "I'll be there Yeah We all know Prime Day is a scam, but it's just so lazy now, …"
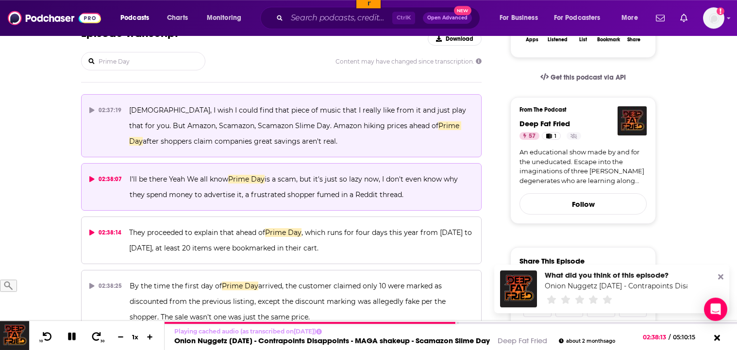
scroll to position [297, 0]
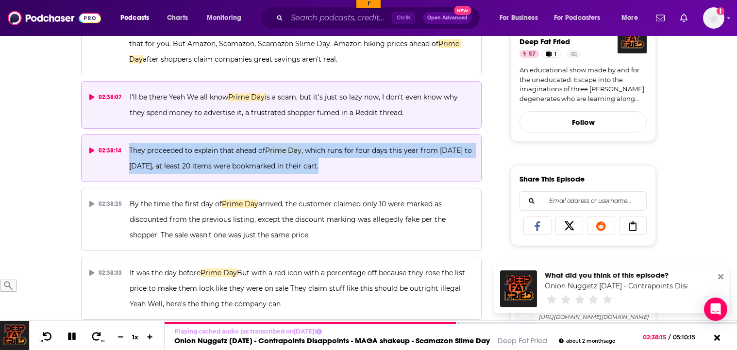
drag, startPoint x: 319, startPoint y: 166, endPoint x: 130, endPoint y: 153, distance: 189.8
click at [130, 153] on p "They proceeded to explain that ahead of Prime Day , which runs for four days th…" at bounding box center [301, 158] width 344 height 31
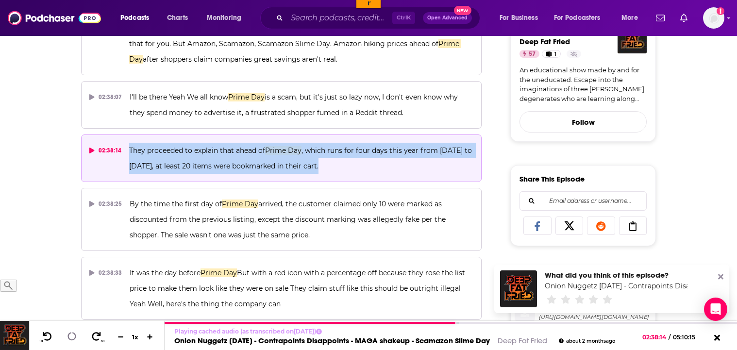
copy span "They proceeded to explain that ahead of Prime Day , which runs for four days th…"
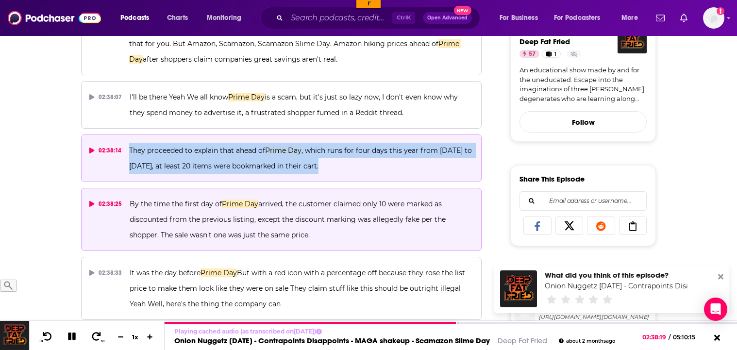
drag, startPoint x: 312, startPoint y: 236, endPoint x: 125, endPoint y: 203, distance: 189.7
click at [125, 203] on button "02:38:25 By the time the first day of Prime Day arrived, the customer claimed o…" at bounding box center [281, 219] width 401 height 63
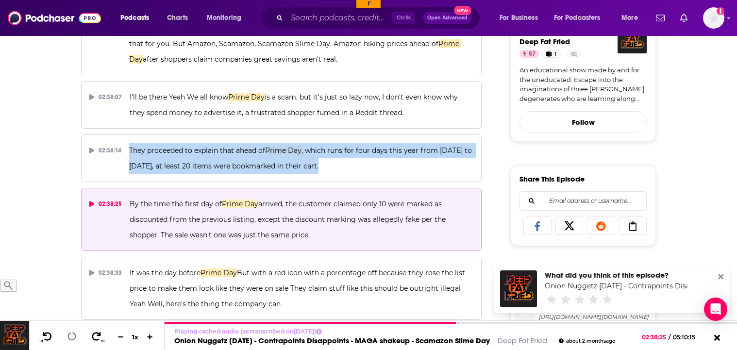
copy span "By the time the first day of Prime Day arrived, the customer claimed only 10 we…"
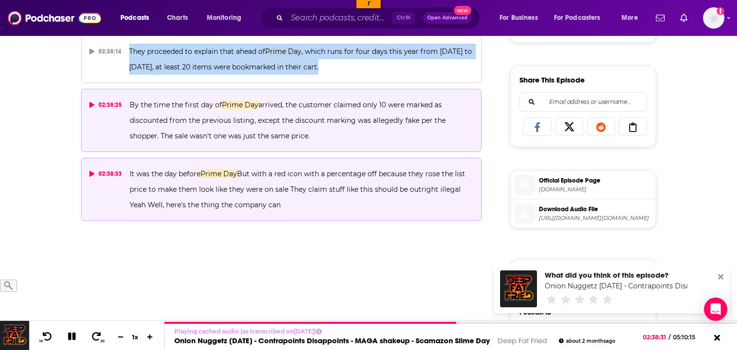
drag, startPoint x: 285, startPoint y: 208, endPoint x: 129, endPoint y: 177, distance: 159.3
click at [130, 177] on p "It was the day before Prime Day But with a red icon with a percentage off becau…" at bounding box center [302, 189] width 344 height 47
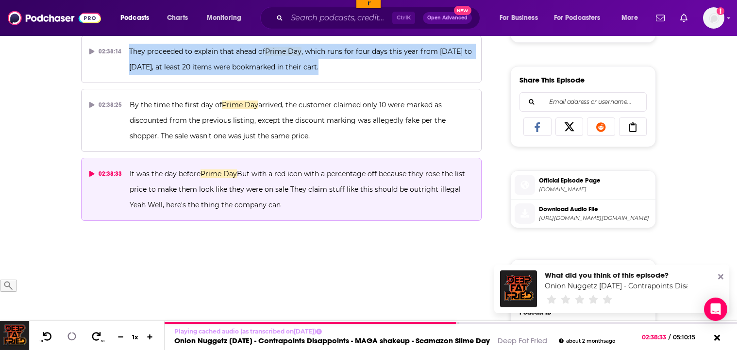
copy span "It was the day before Prime Day But with a red icon with a percentage off becau…"
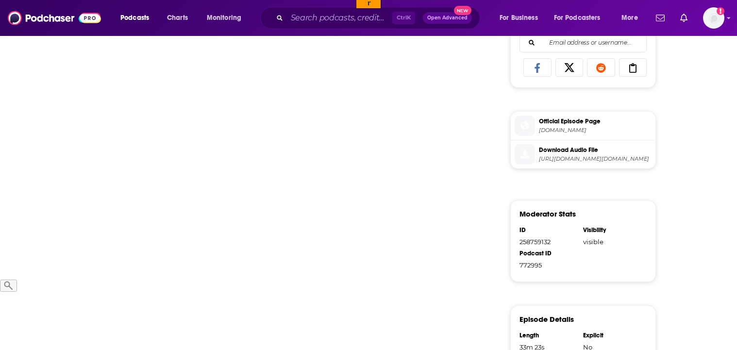
scroll to position [50, 0]
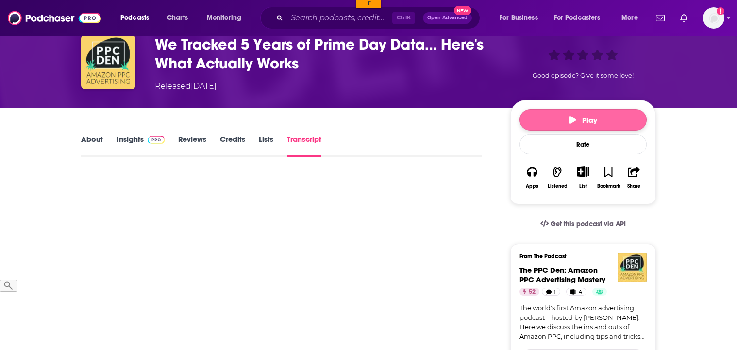
click at [569, 123] on button "Play" at bounding box center [583, 119] width 127 height 21
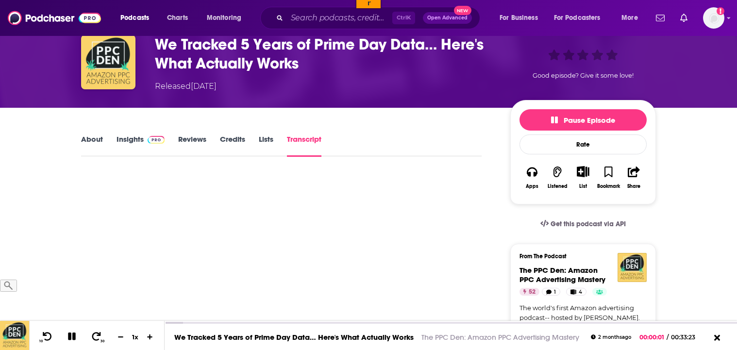
scroll to position [99, 0]
